Goal: Transaction & Acquisition: Purchase product/service

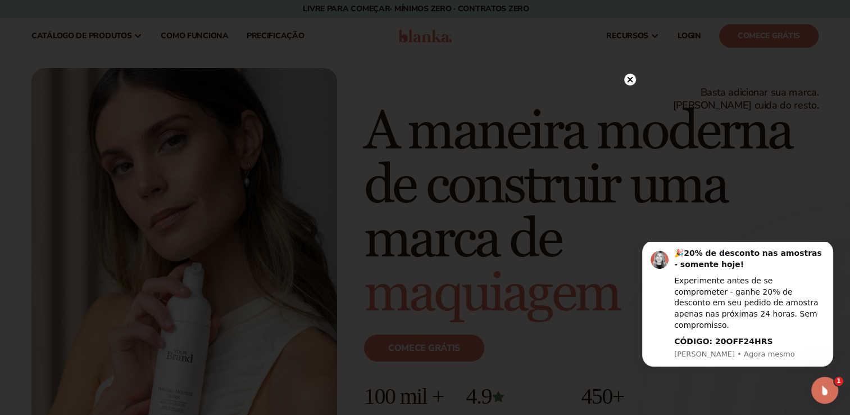
click at [626, 80] on circle at bounding box center [630, 80] width 12 height 12
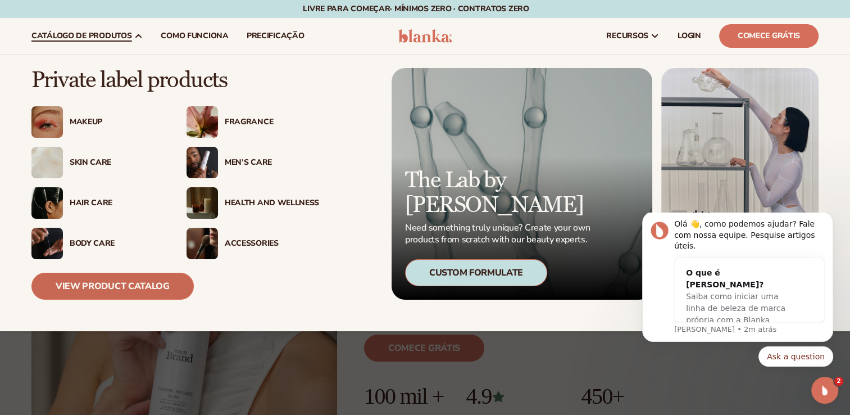
click at [124, 284] on link "View Product Catalog" at bounding box center [112, 285] width 162 height 27
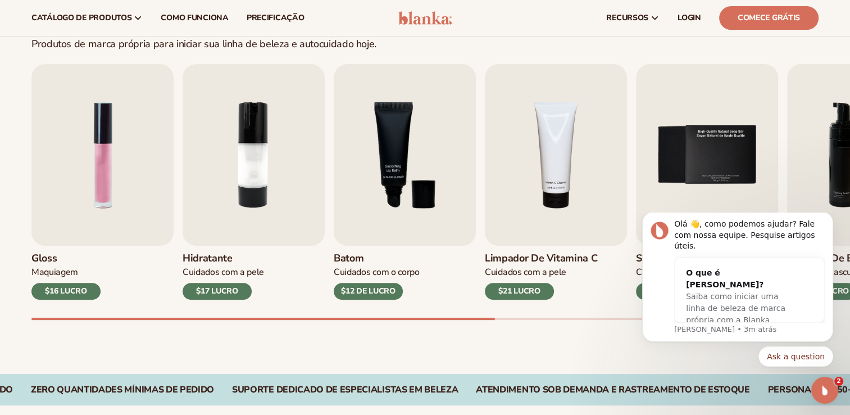
scroll to position [336, 0]
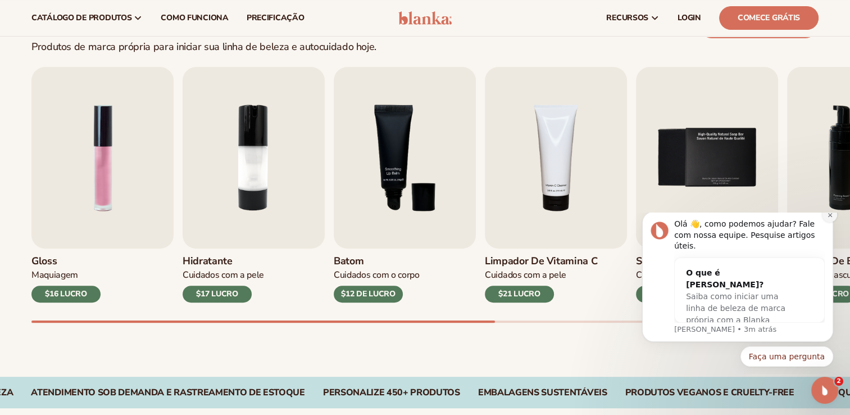
click at [828, 222] on button "Ignorar notificação" at bounding box center [829, 214] width 15 height 15
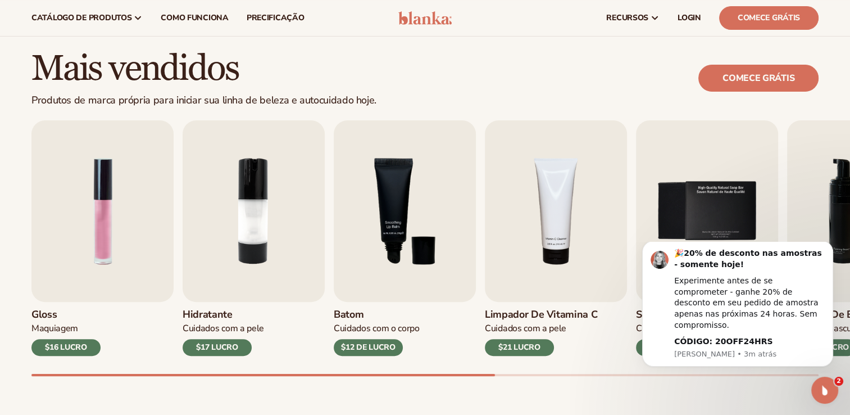
scroll to position [292, 0]
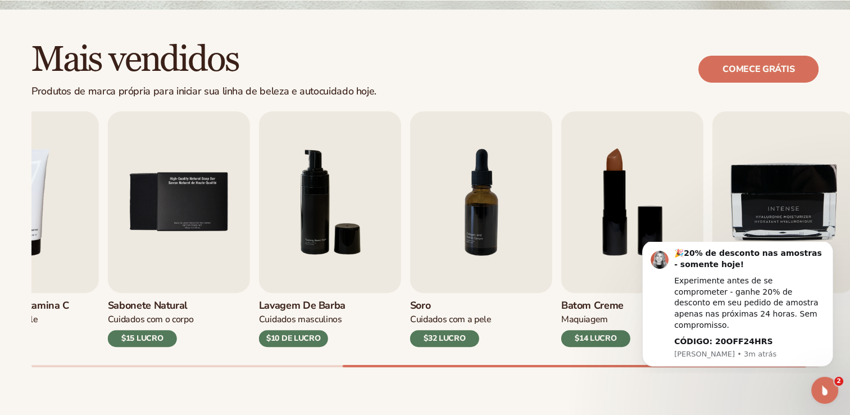
click at [731, 379] on div "Mais vendidos Produtos de marca própria para iniciar sua linha de beleza e auto…" at bounding box center [425, 215] width 850 height 411
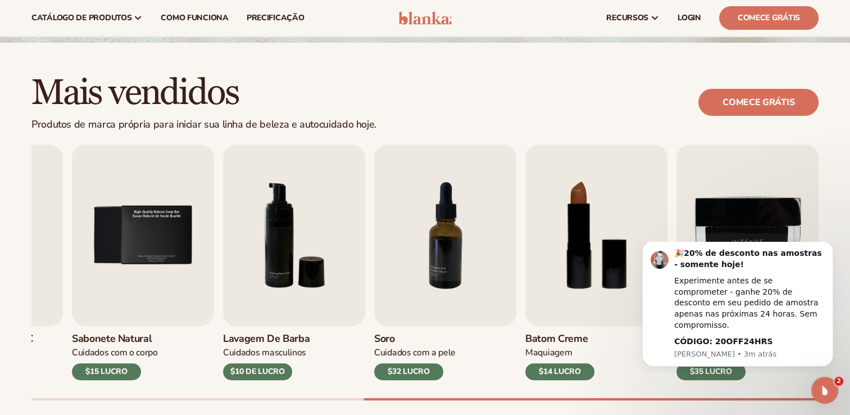
scroll to position [262, 0]
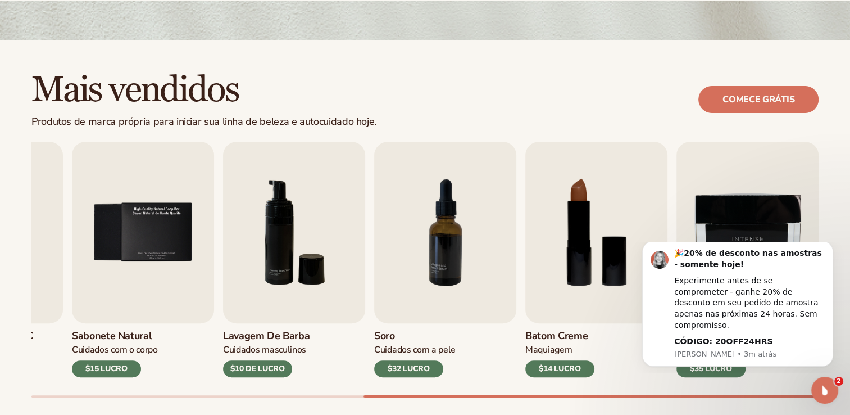
drag, startPoint x: 458, startPoint y: 392, endPoint x: 435, endPoint y: 392, distance: 23.6
click at [435, 392] on div "Gloss Maquiagem $16 LUCRO Hidratante Cuidados com a pele $17 LUCRO Batom Cuidad…" at bounding box center [440, 270] width 818 height 256
drag, startPoint x: 435, startPoint y: 392, endPoint x: 376, endPoint y: 398, distance: 58.7
click at [376, 398] on div "Mais vendidos Produtos de marca própria para iniciar sua linha de beleza e auto…" at bounding box center [425, 245] width 850 height 411
drag, startPoint x: 376, startPoint y: 398, endPoint x: 462, endPoint y: 395, distance: 86.0
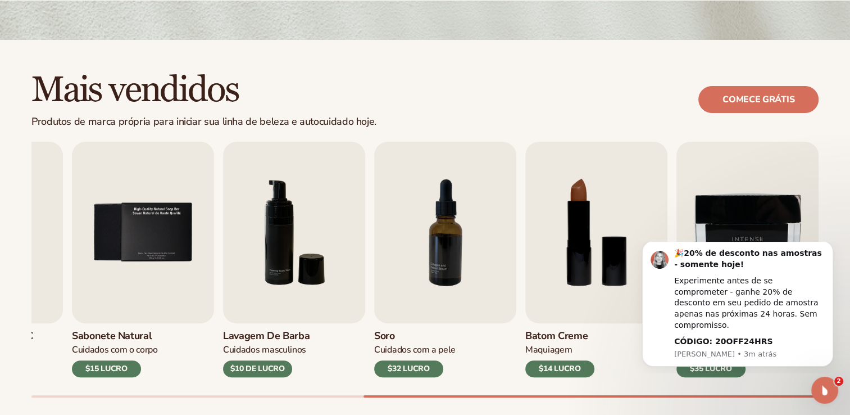
click at [462, 395] on div "Mais vendidos Produtos de marca própria para iniciar sua linha de beleza e auto…" at bounding box center [425, 245] width 850 height 411
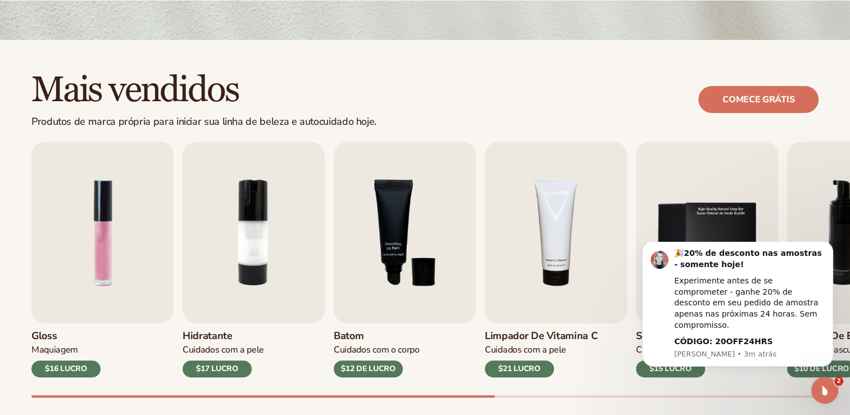
click at [34, 384] on div "Gloss Maquiagem $16 LUCRO Hidratante Cuidados com a pele $17 LUCRO Batom Cuidad…" at bounding box center [440, 270] width 818 height 256
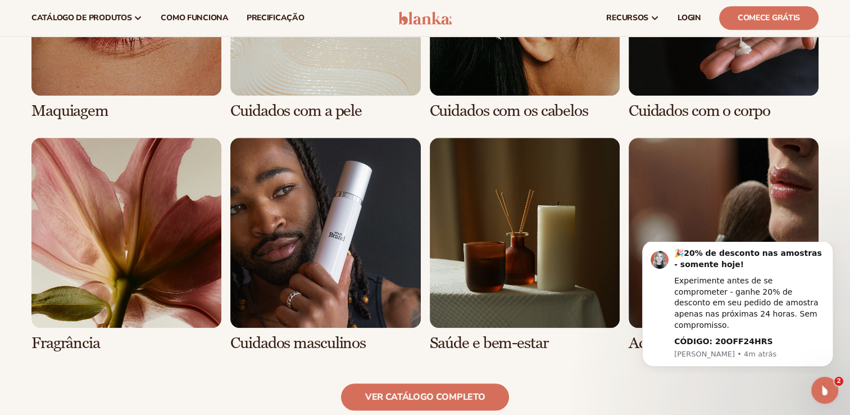
scroll to position [925, 0]
